Goal: Transaction & Acquisition: Book appointment/travel/reservation

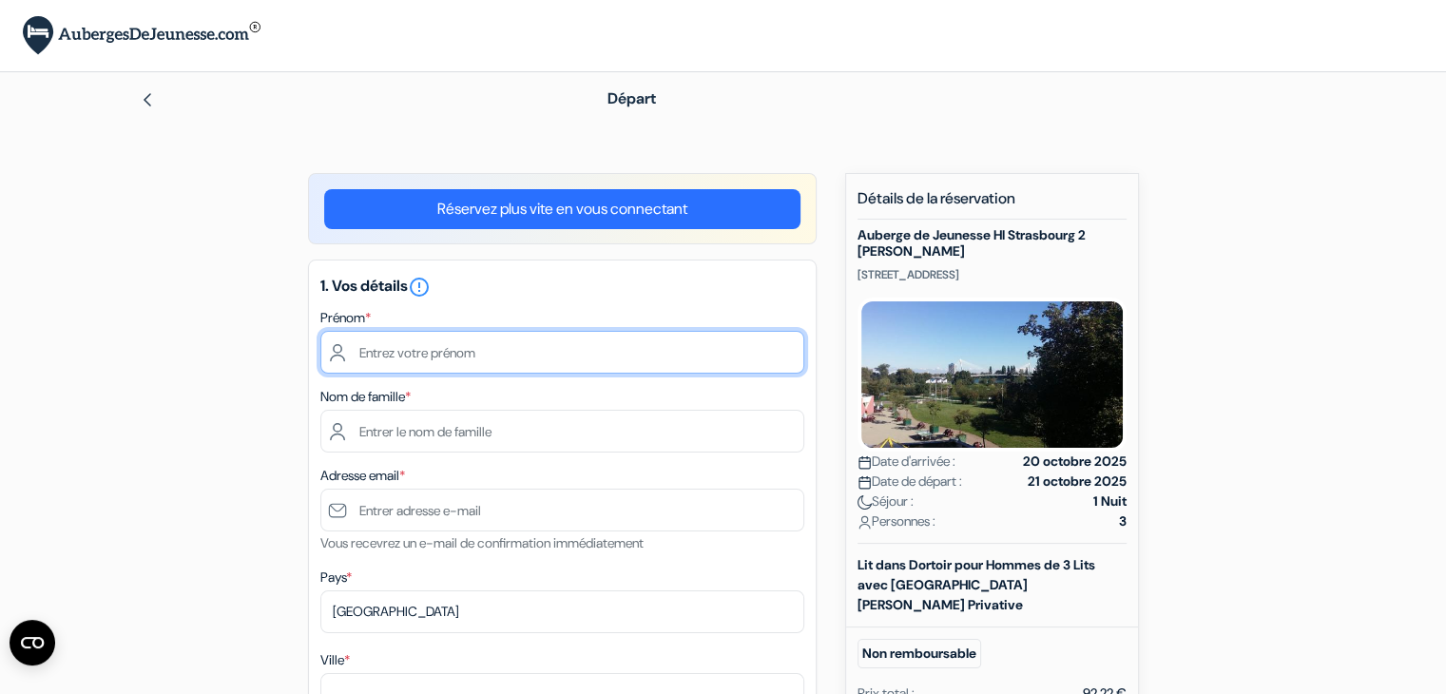
click at [440, 360] on input "text" at bounding box center [562, 352] width 484 height 43
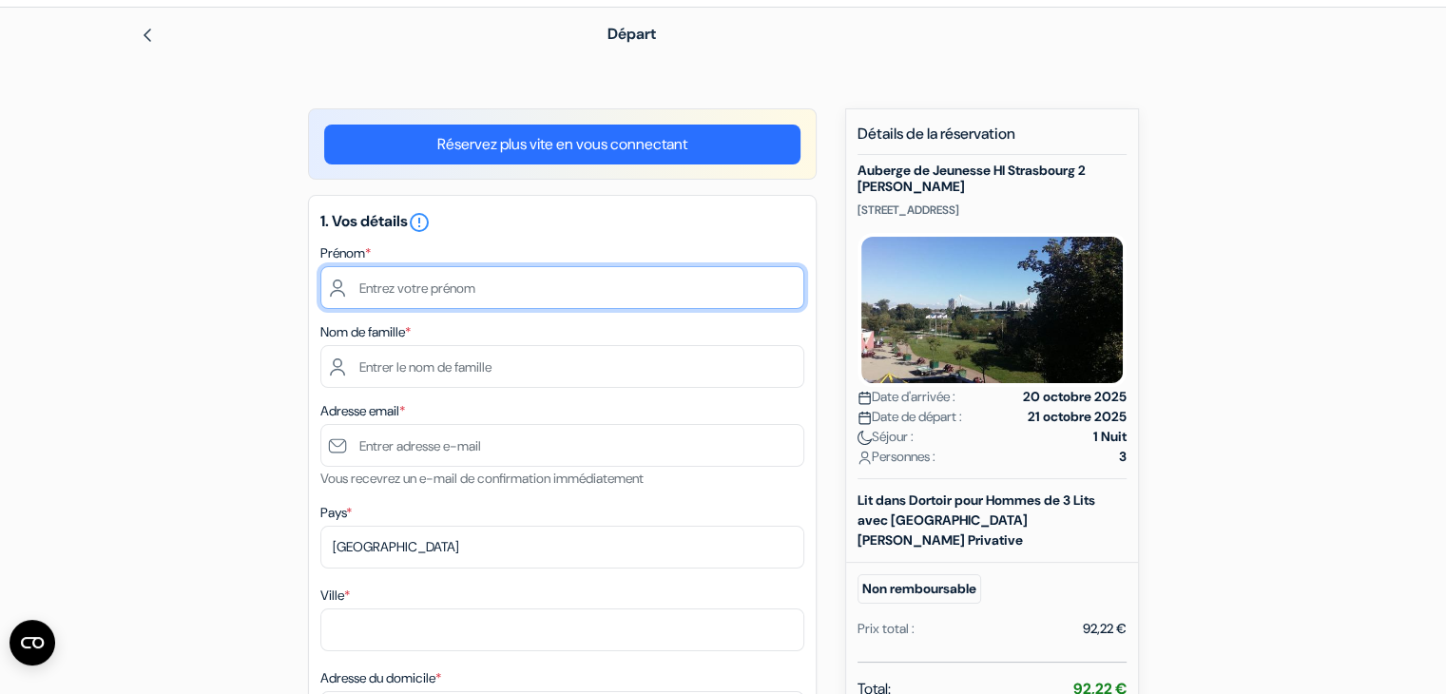
scroll to position [71, 0]
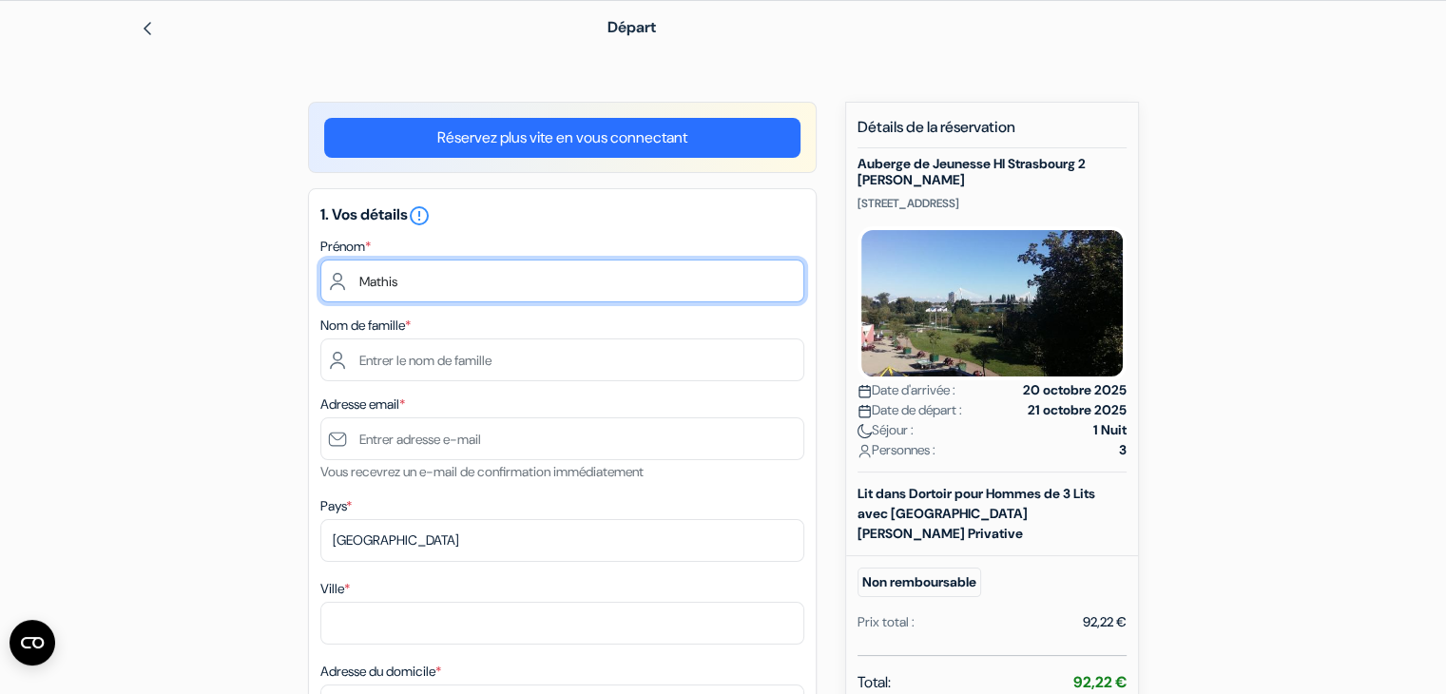
type input "Mathis"
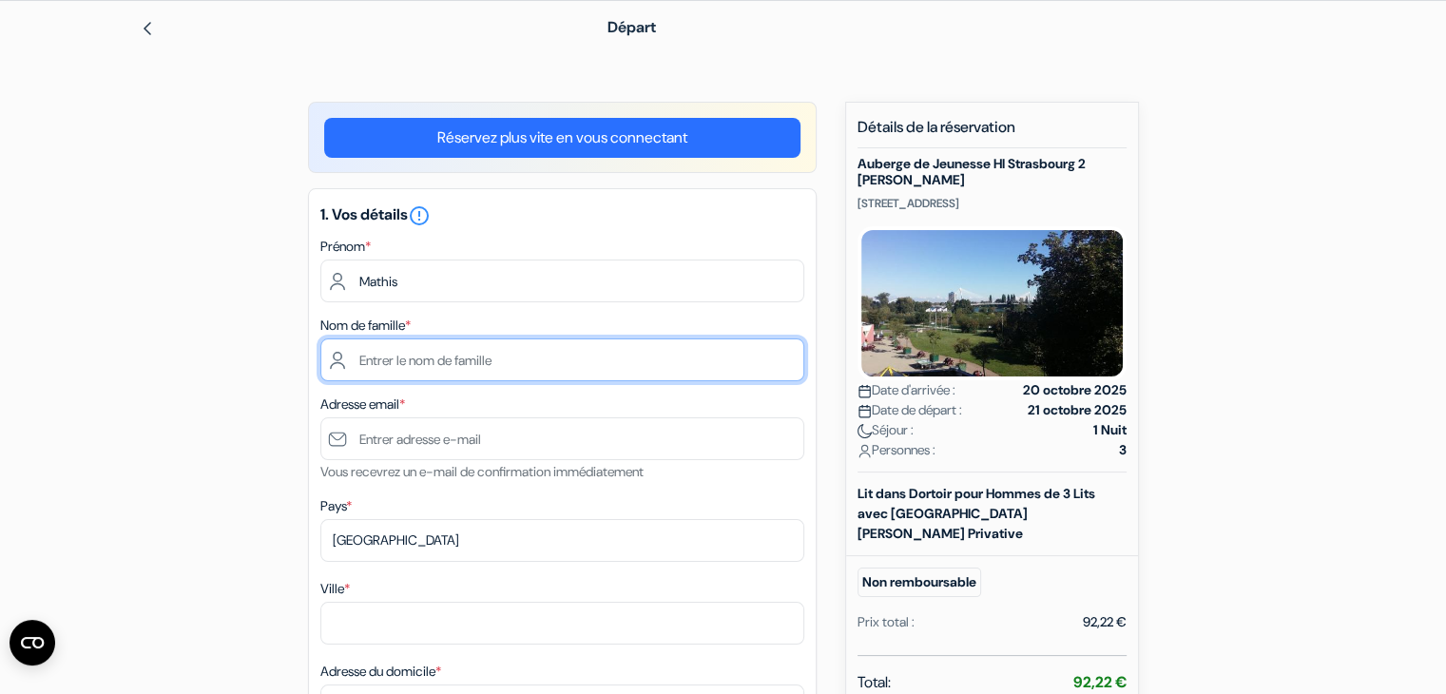
click at [396, 360] on input "text" at bounding box center [562, 360] width 484 height 43
type input "Belly"
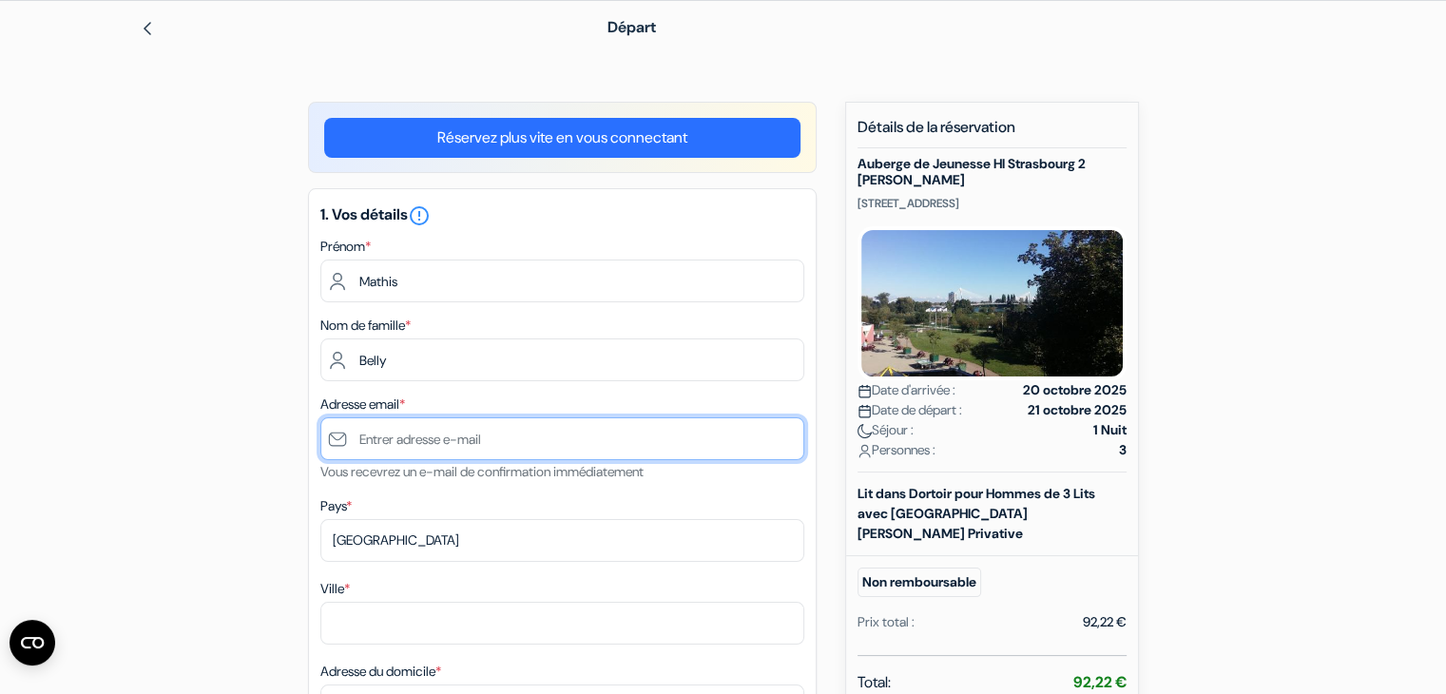
click at [380, 455] on input "text" at bounding box center [562, 438] width 484 height 43
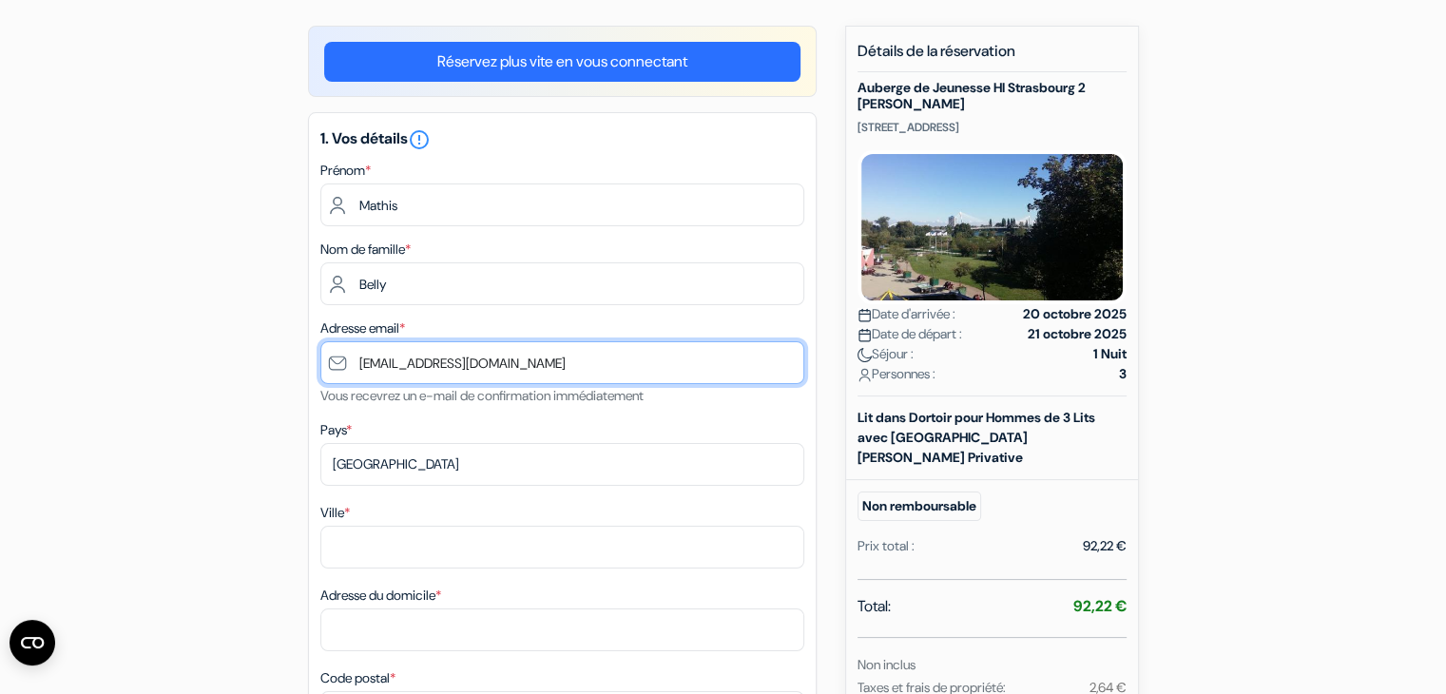
scroll to position [148, 0]
type input "[EMAIL_ADDRESS][DOMAIN_NAME]"
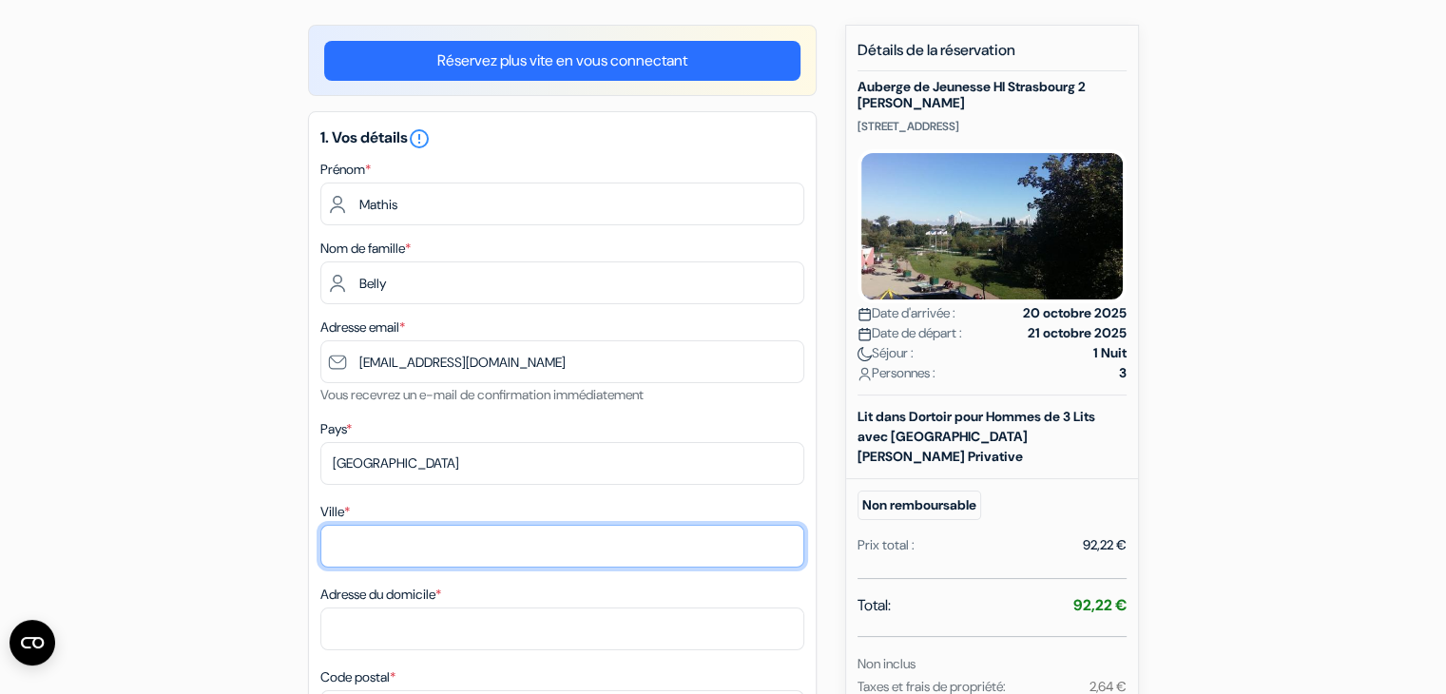
click at [355, 546] on input "Ville *" at bounding box center [562, 546] width 484 height 43
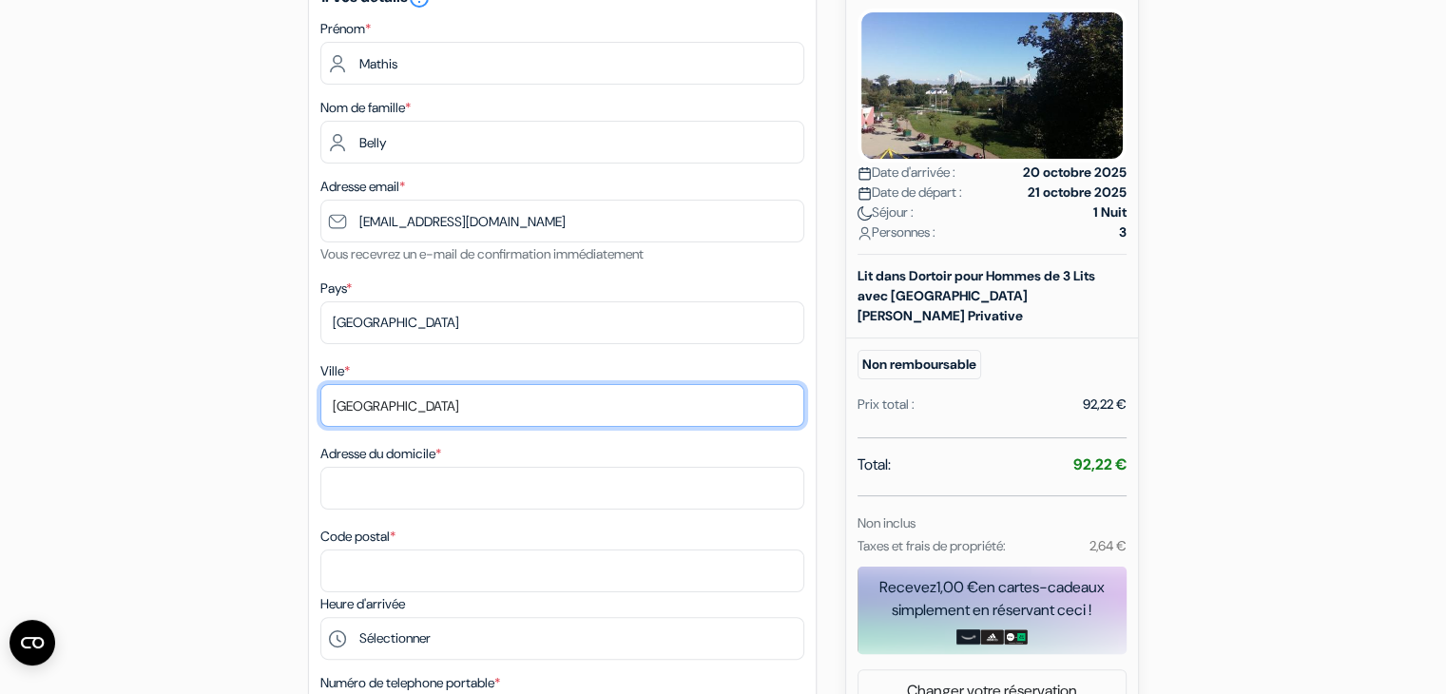
scroll to position [291, 0]
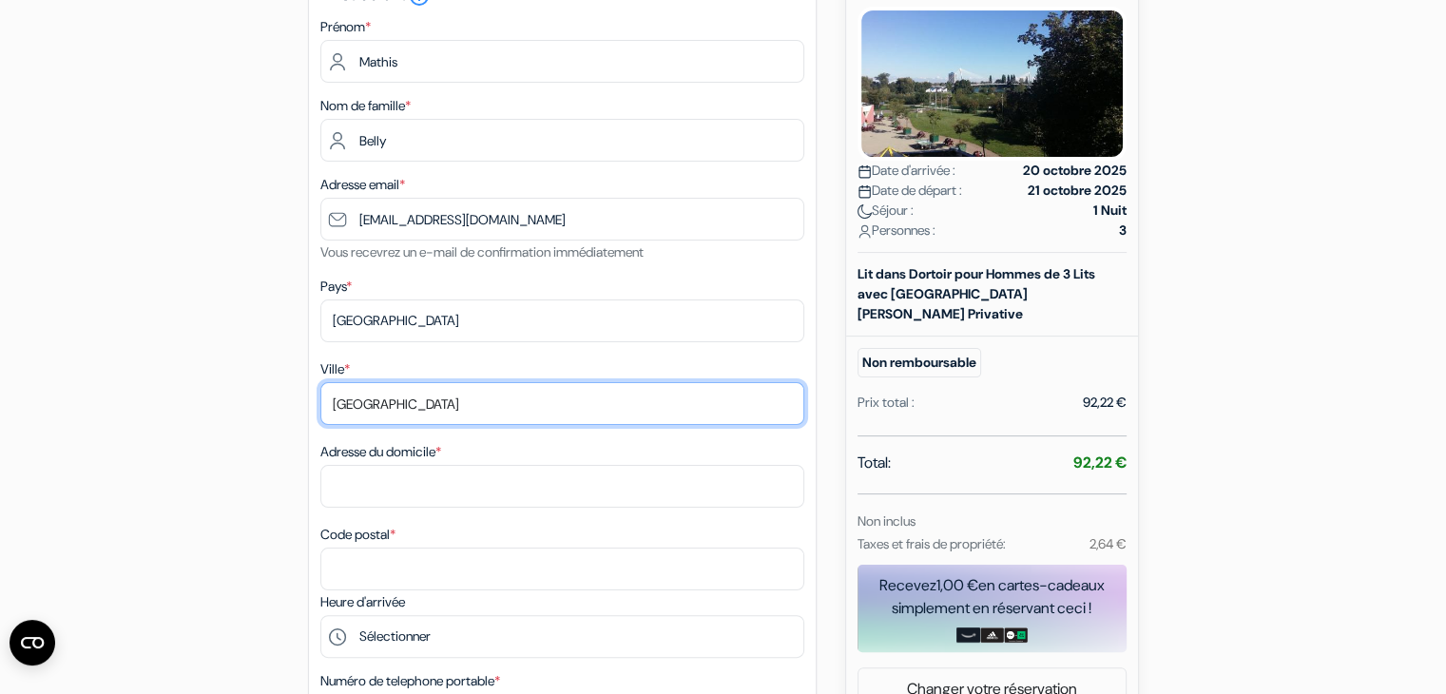
type input "Paris"
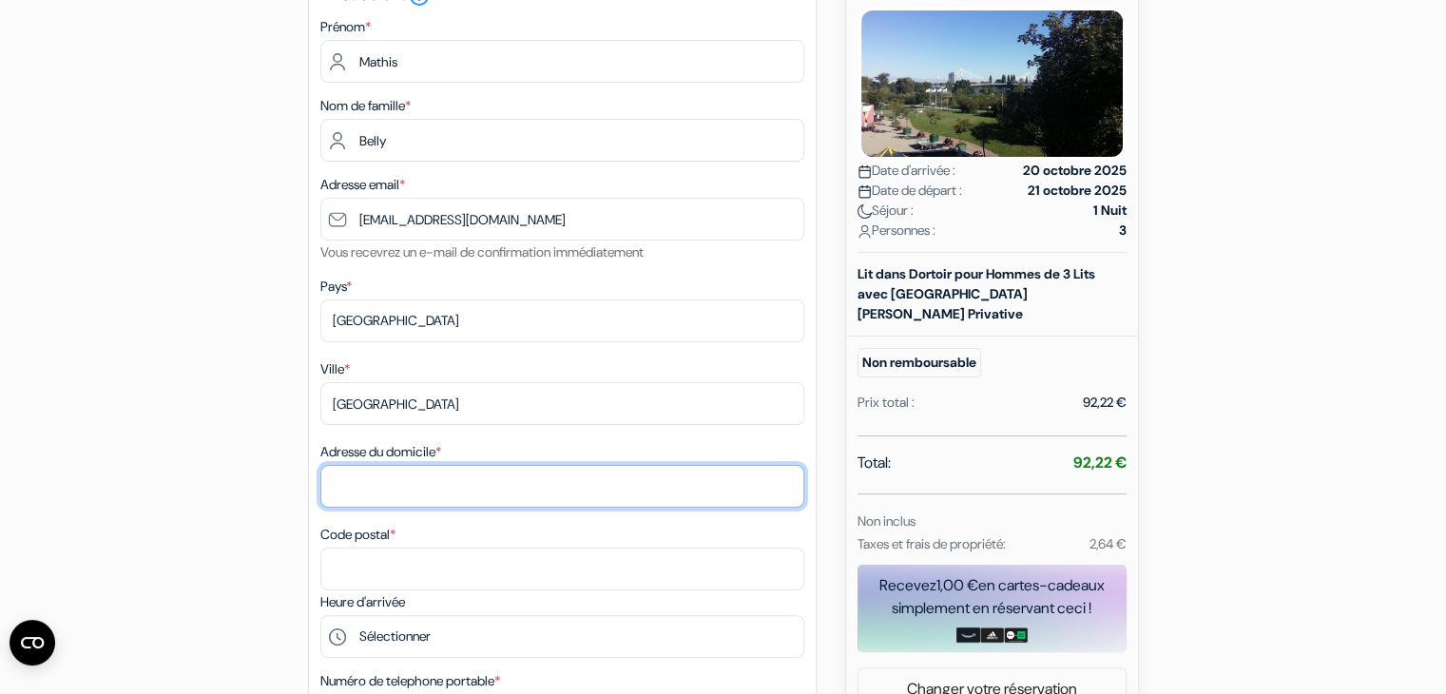
click at [369, 473] on input "Adresse du domicile *" at bounding box center [562, 486] width 484 height 43
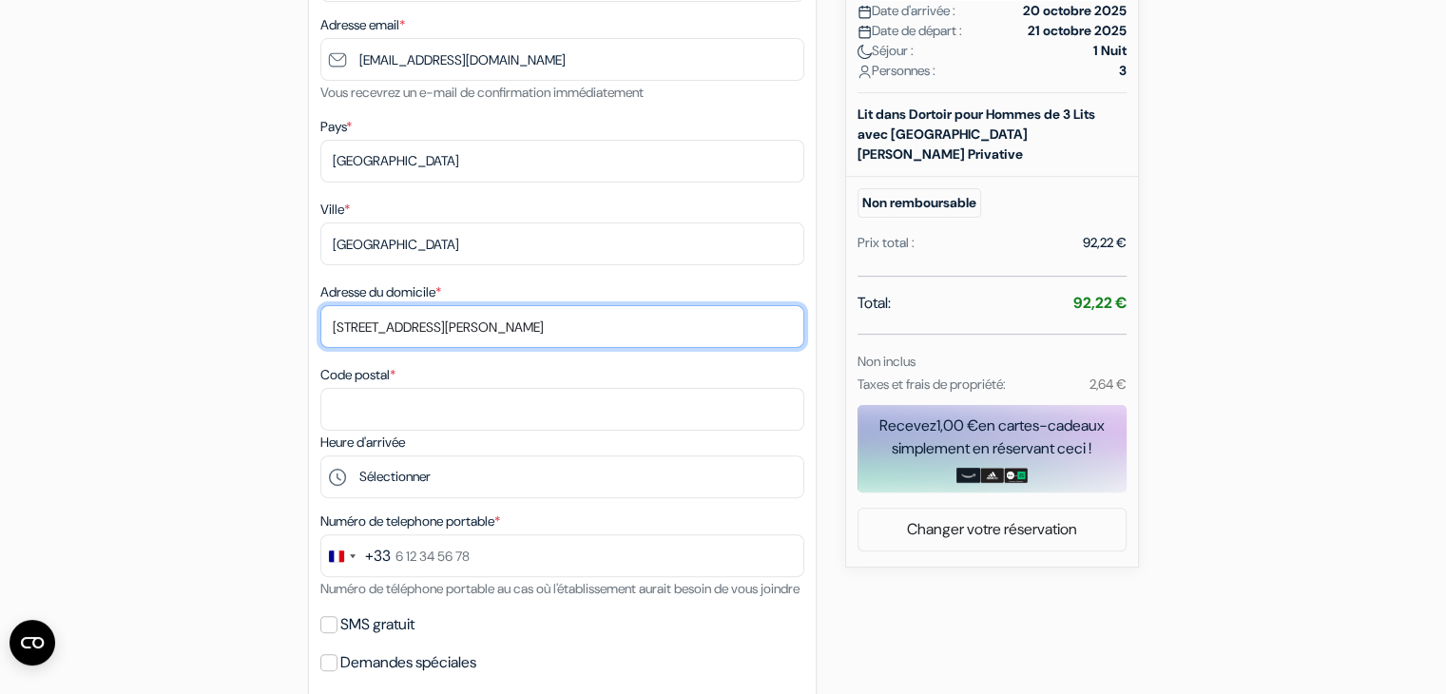
scroll to position [453, 0]
type input "88 boulevard Richard Lenoir"
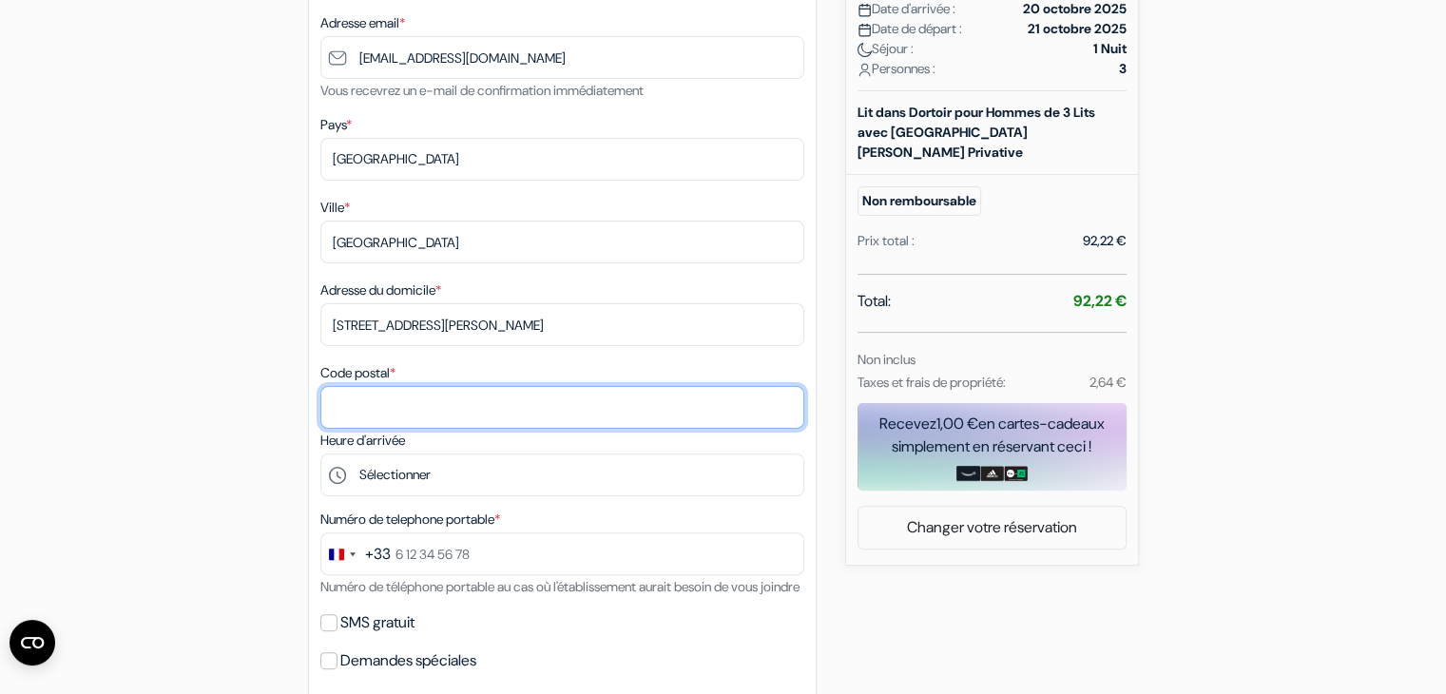
click at [403, 409] on input "Code postal *" at bounding box center [562, 407] width 484 height 43
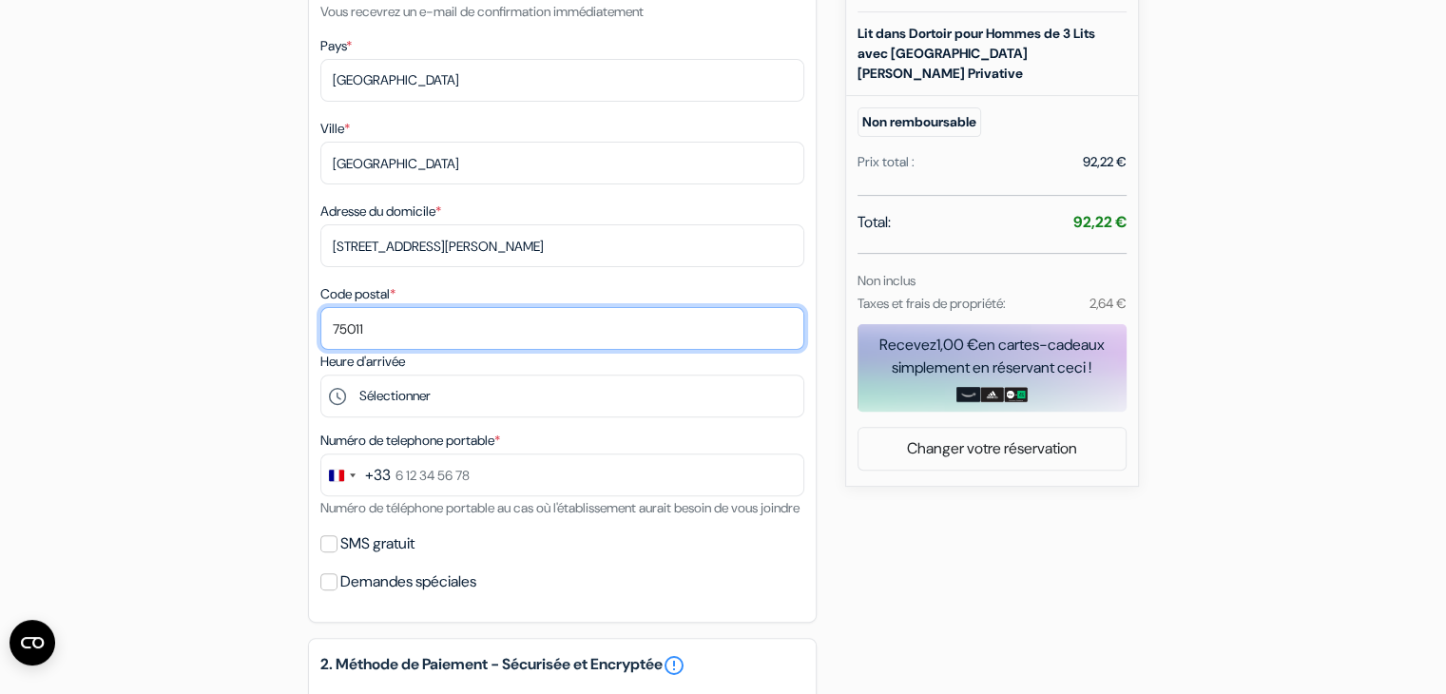
scroll to position [534, 0]
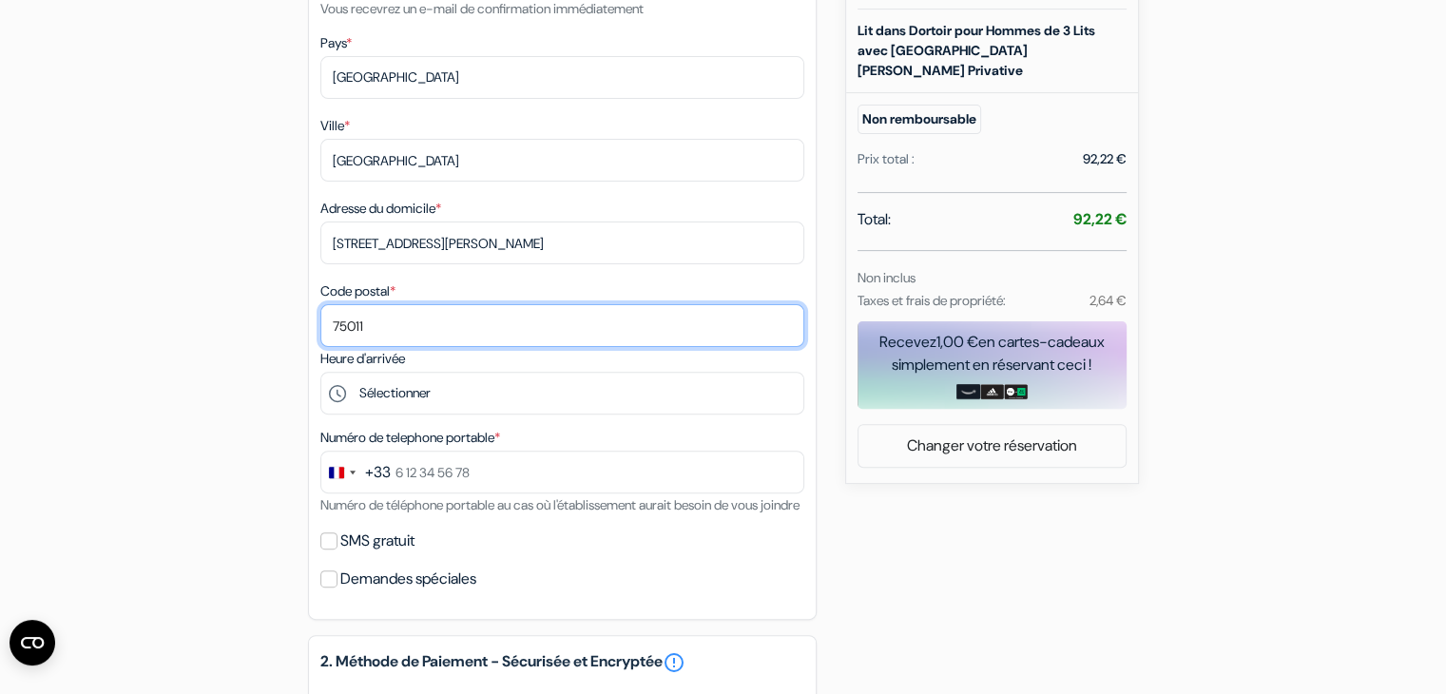
type input "75011"
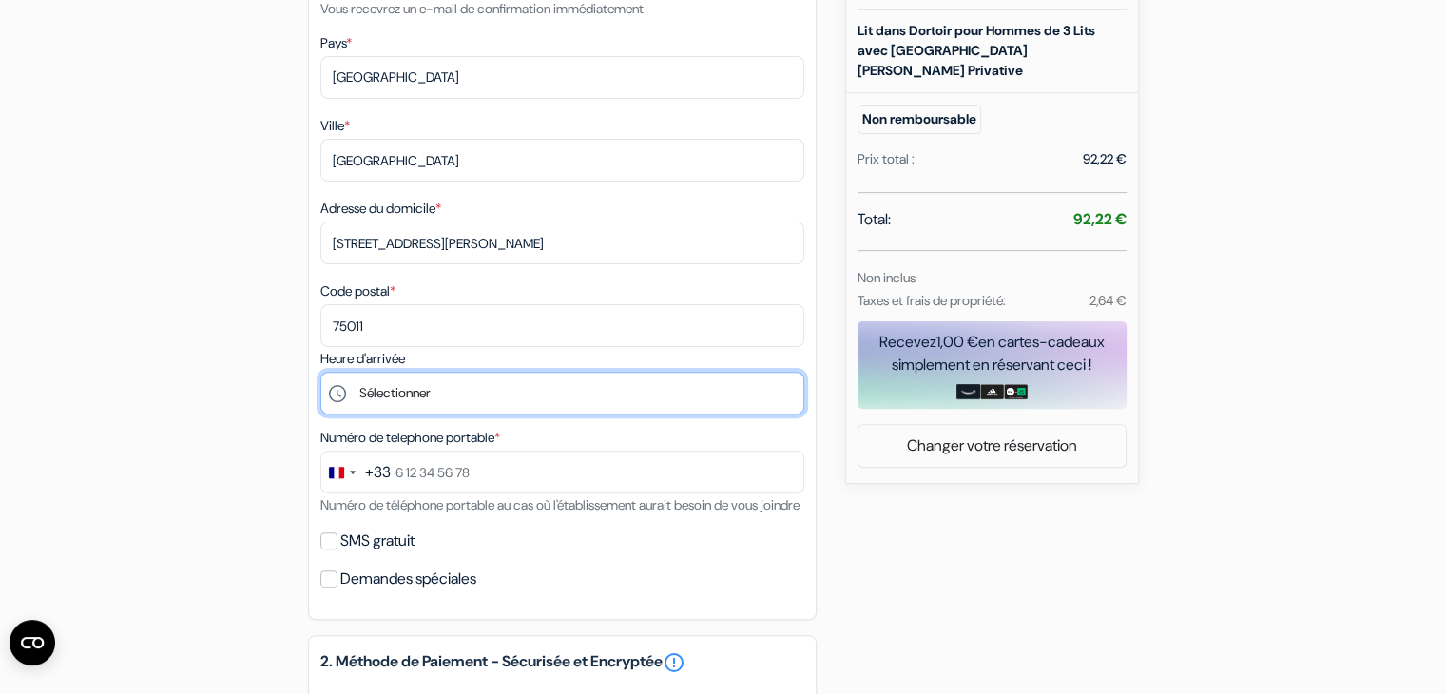
click at [405, 405] on select "Sélectionner 16:00 17:00 18:00 19:00 20:00 21:00 22:00 23:00" at bounding box center [562, 393] width 484 height 43
select select "23"
click at [320, 374] on select "Sélectionner 16:00 17:00 18:00 19:00 20:00 21:00 22:00 23:00" at bounding box center [562, 393] width 484 height 43
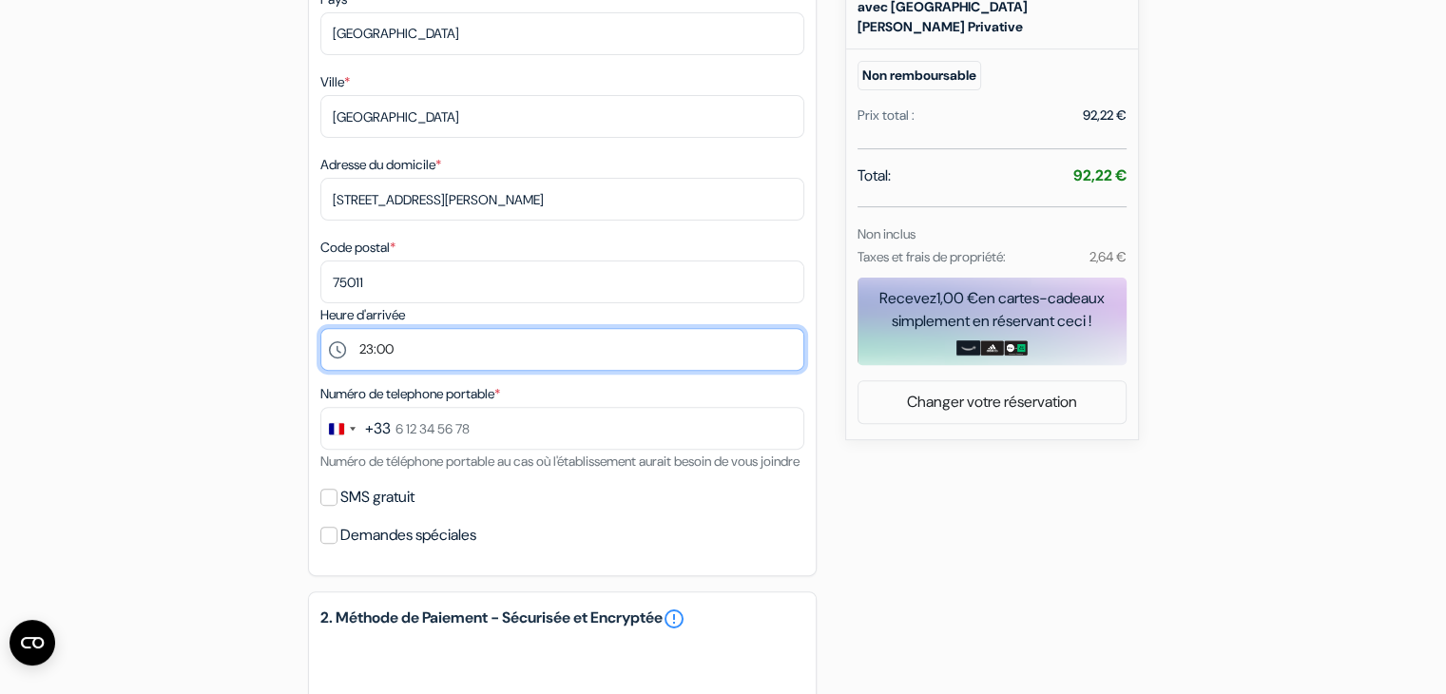
scroll to position [581, 0]
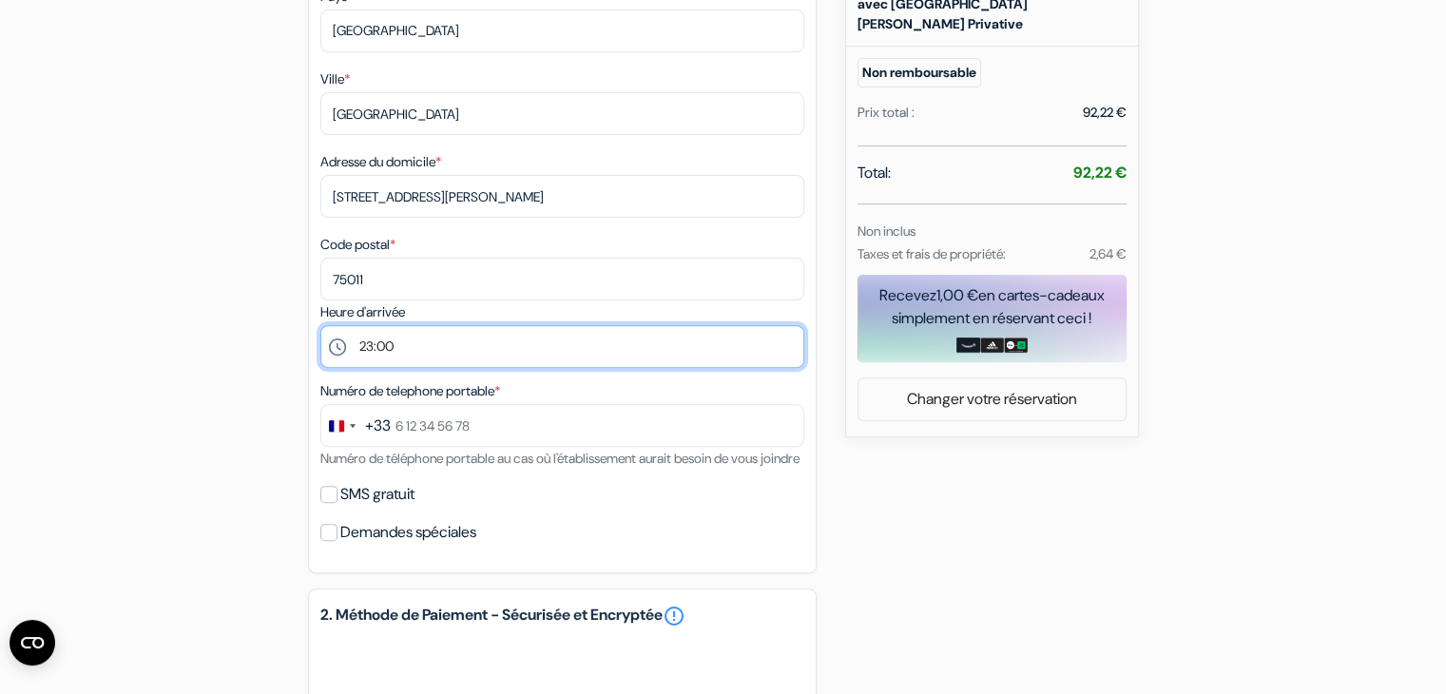
click at [449, 353] on select "Sélectionner 16:00 17:00 18:00 19:00 20:00 21:00 22:00 23:00" at bounding box center [562, 346] width 484 height 43
click at [320, 327] on select "Sélectionner 16:00 17:00 18:00 19:00 20:00 21:00 22:00 23:00" at bounding box center [562, 346] width 484 height 43
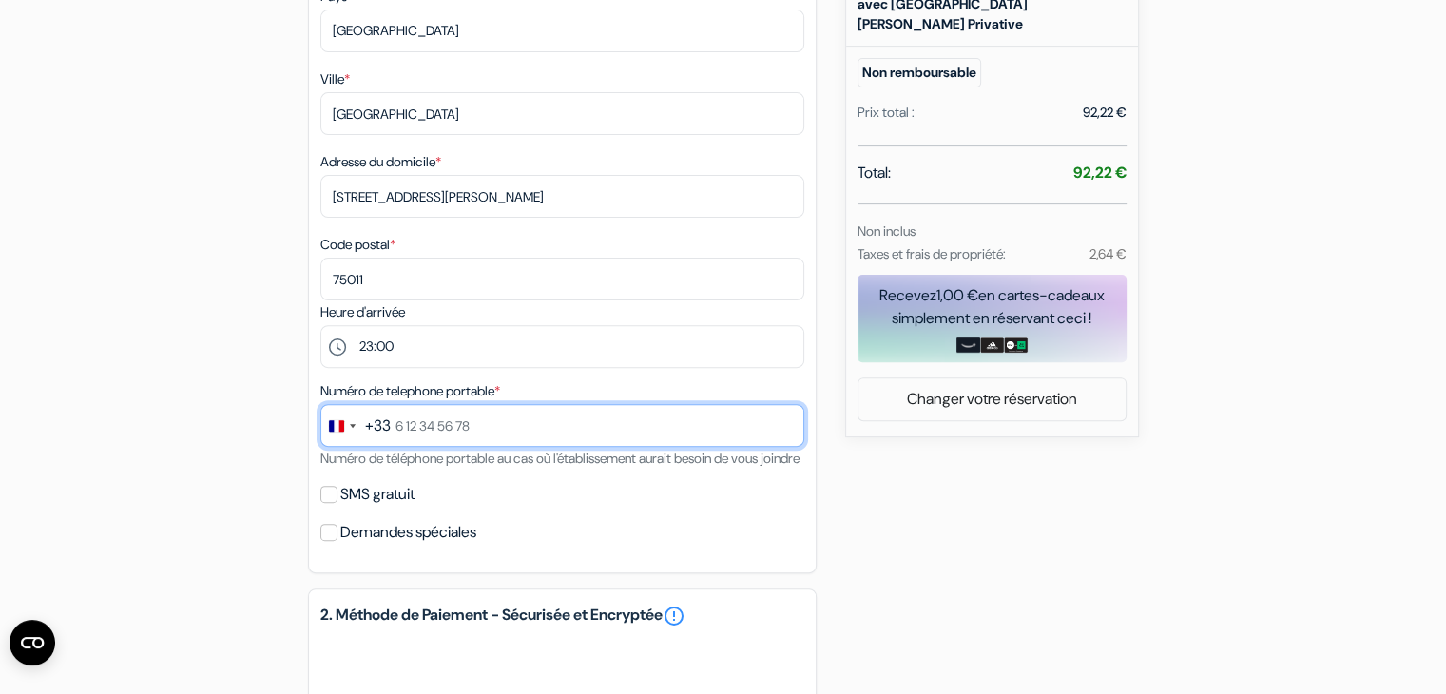
click at [435, 437] on input "text" at bounding box center [562, 425] width 484 height 43
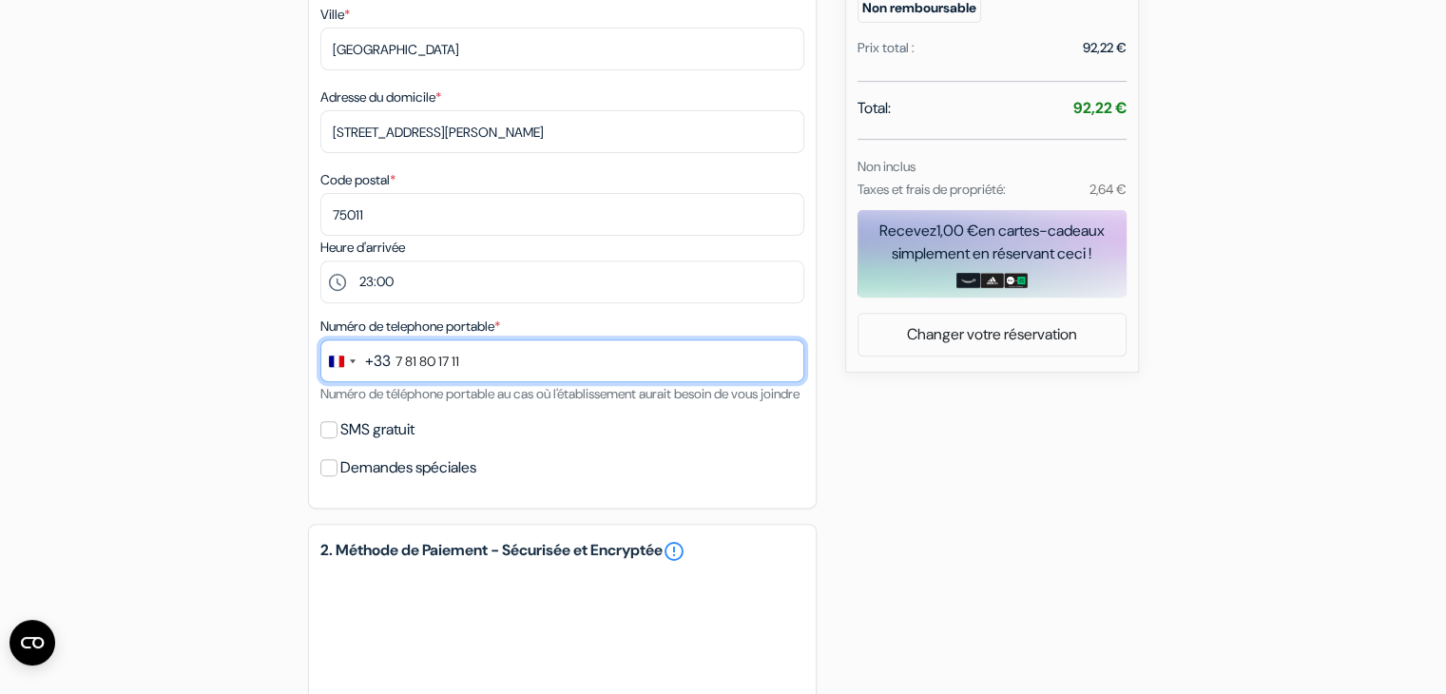
scroll to position [658, 0]
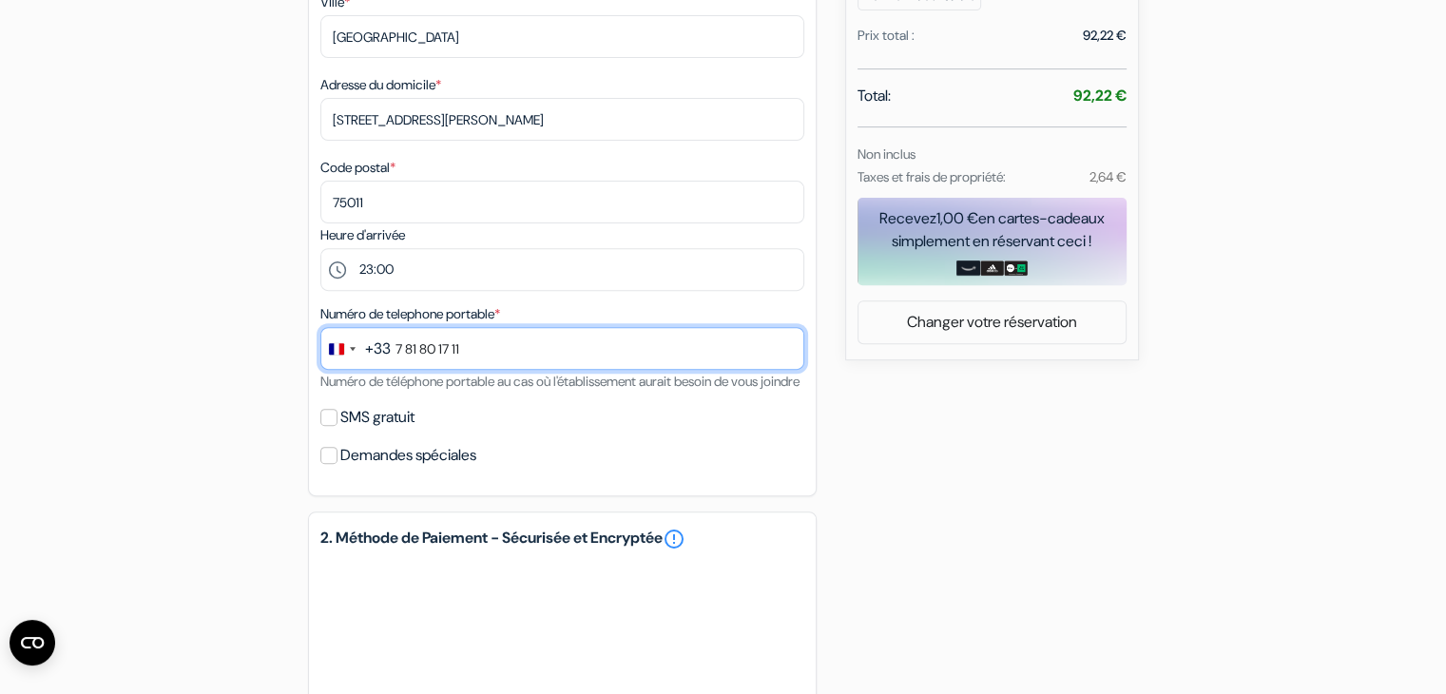
type input "7 81 80 17 11"
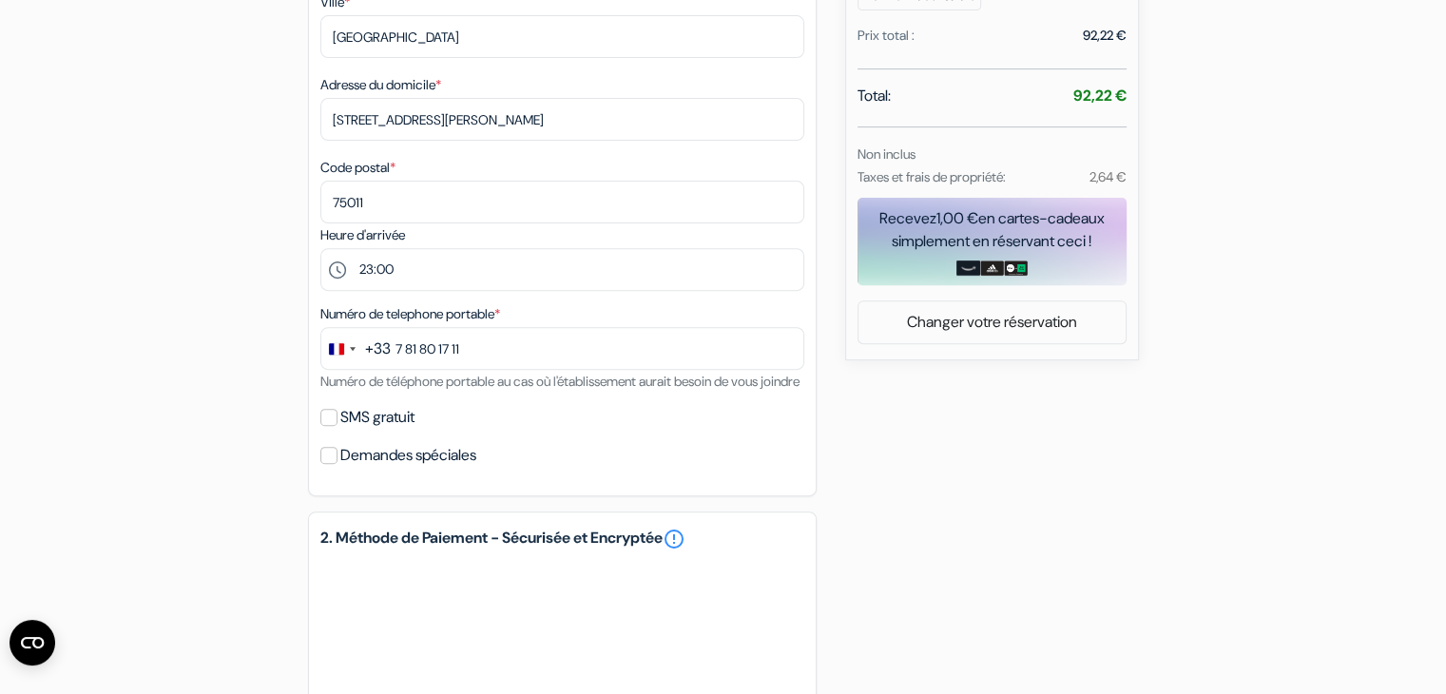
click at [404, 431] on label "SMS gratuit" at bounding box center [377, 417] width 74 height 27
click at [338, 426] on input "SMS gratuit" at bounding box center [328, 417] width 17 height 17
checkbox input "true"
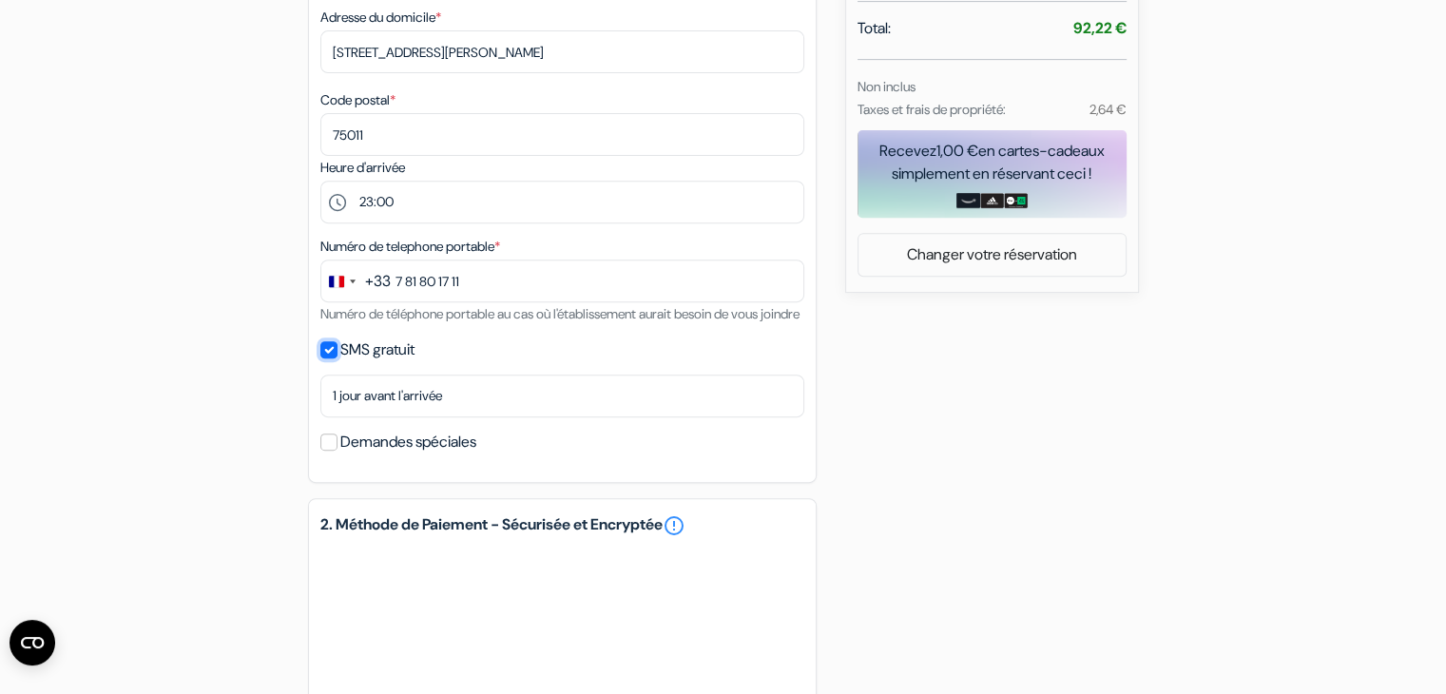
scroll to position [737, 0]
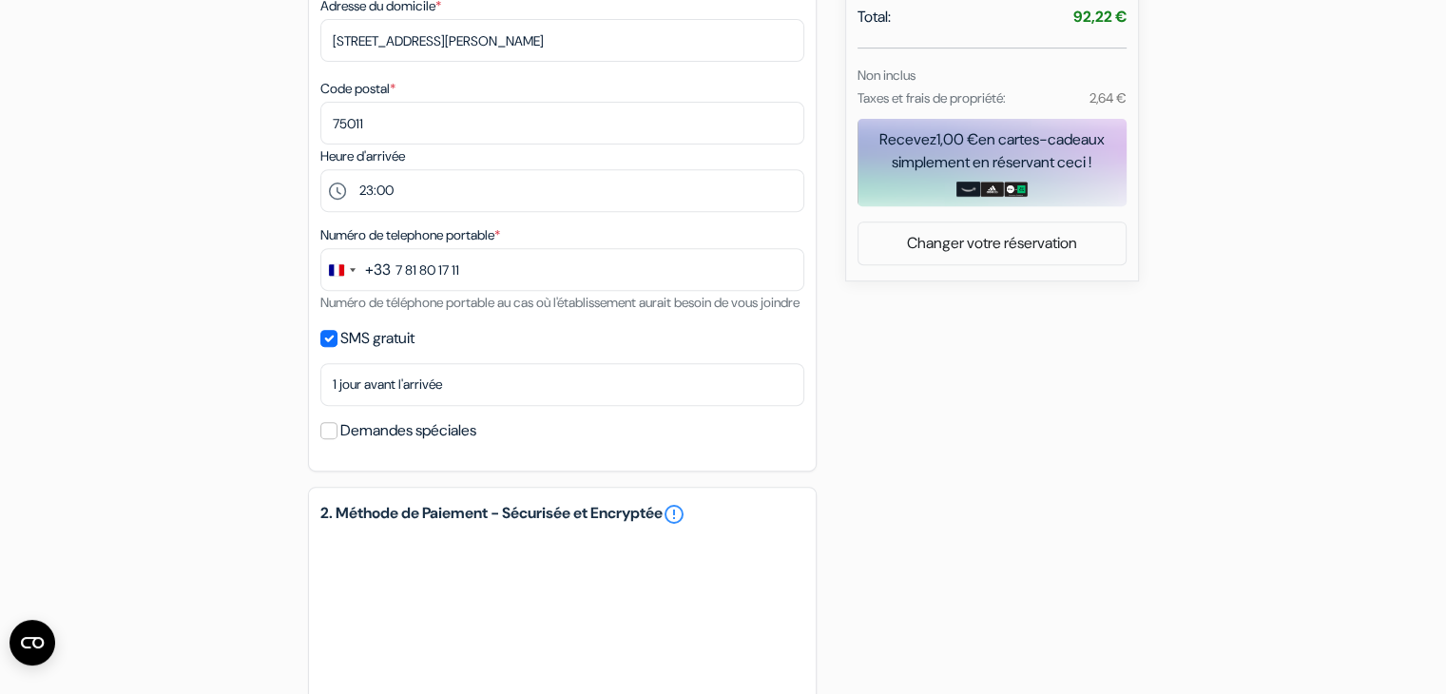
click at [433, 444] on label "Demandes spéciales" at bounding box center [408, 430] width 136 height 27
click at [338, 439] on input "Demandes spéciales" at bounding box center [328, 430] width 17 height 17
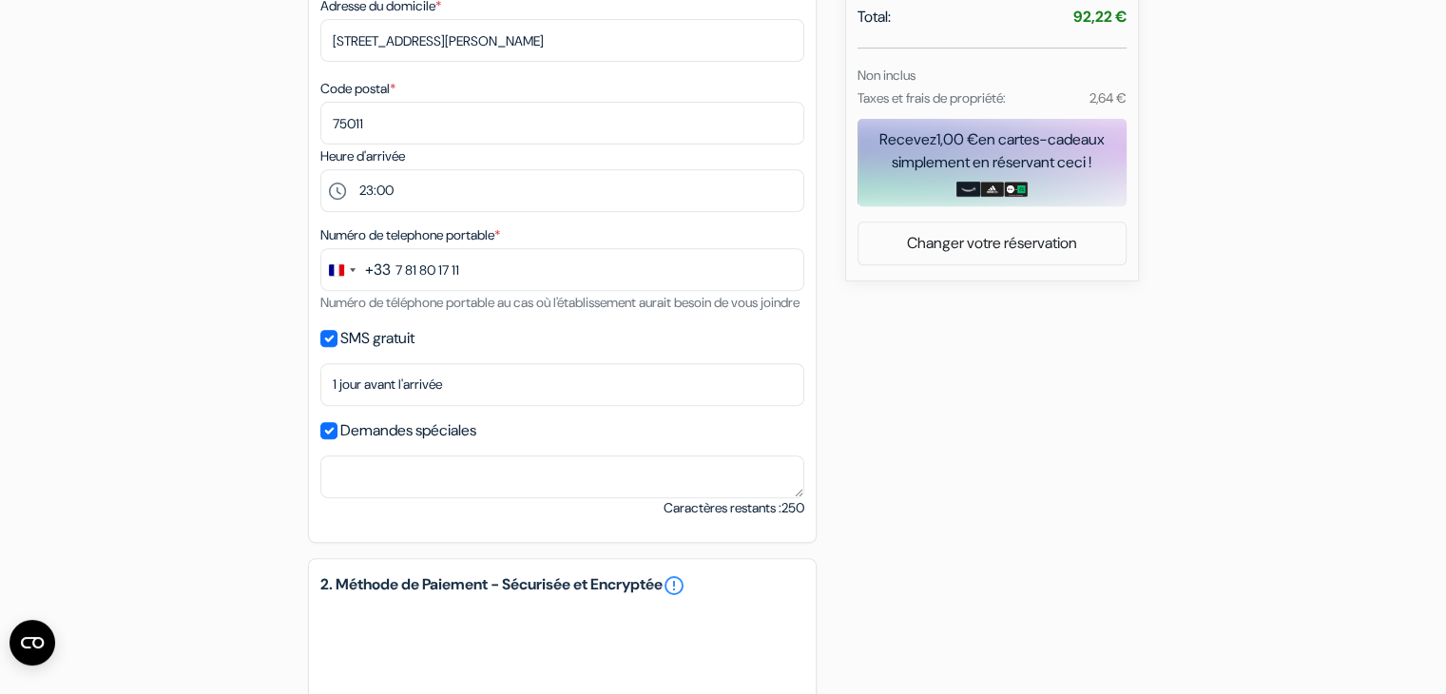
click at [424, 444] on label "Demandes spéciales" at bounding box center [408, 430] width 136 height 27
click at [338, 439] on input "Demandes spéciales" at bounding box center [328, 430] width 17 height 17
checkbox input "false"
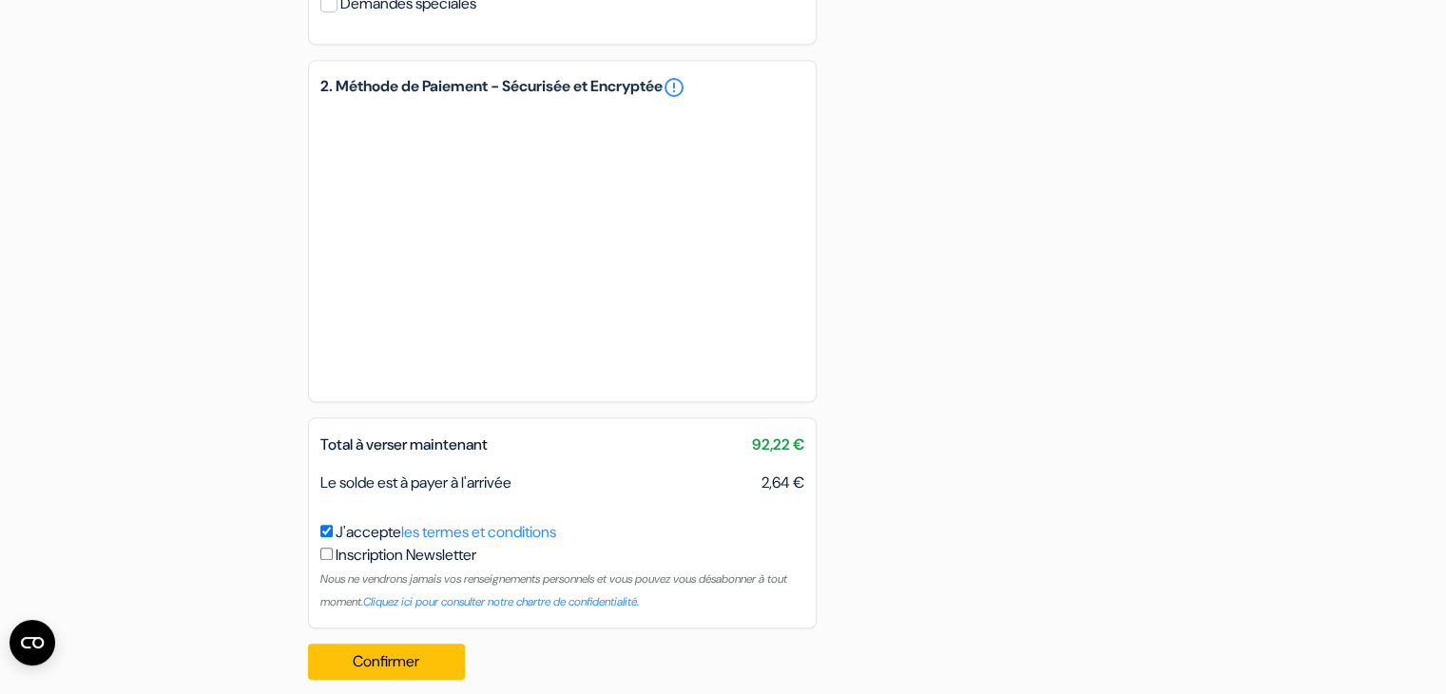
scroll to position [1209, 0]
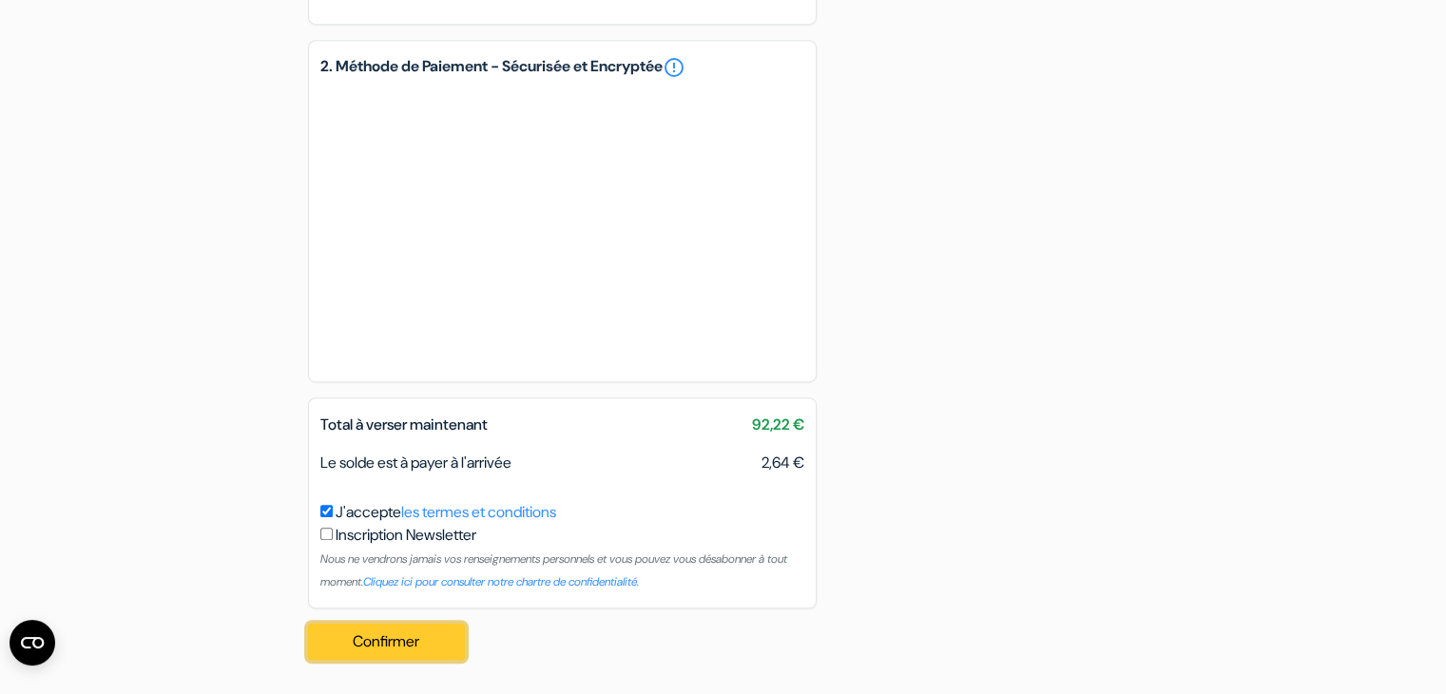
click at [370, 642] on button "Confirmer Loading..." at bounding box center [387, 642] width 158 height 36
